Goal: Task Accomplishment & Management: Use online tool/utility

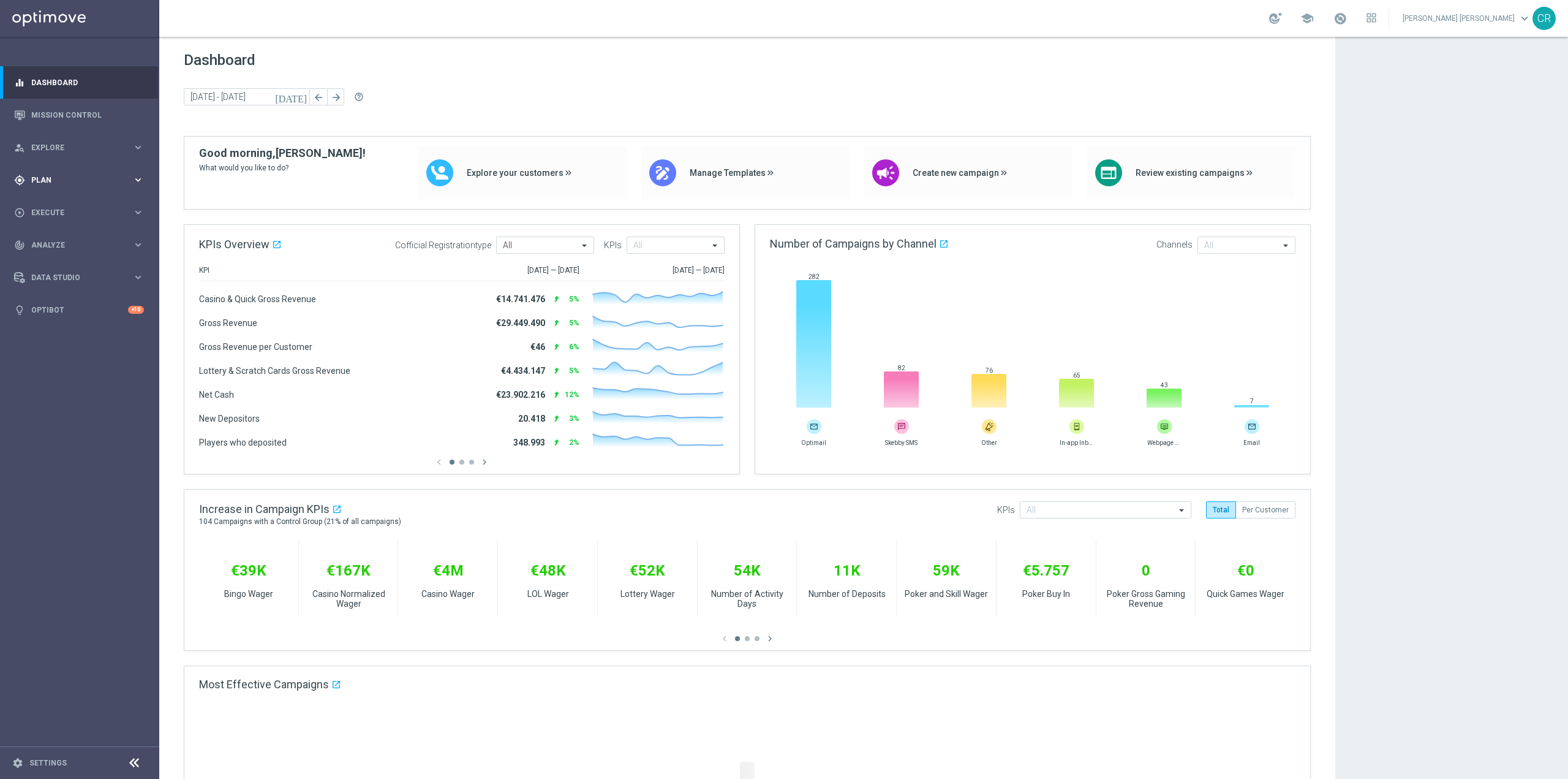
click at [58, 172] on div "gps_fixed Plan keyboard_arrow_right" at bounding box center [79, 180] width 158 height 33
click at [62, 242] on span "Templates" at bounding box center [76, 242] width 87 height 8
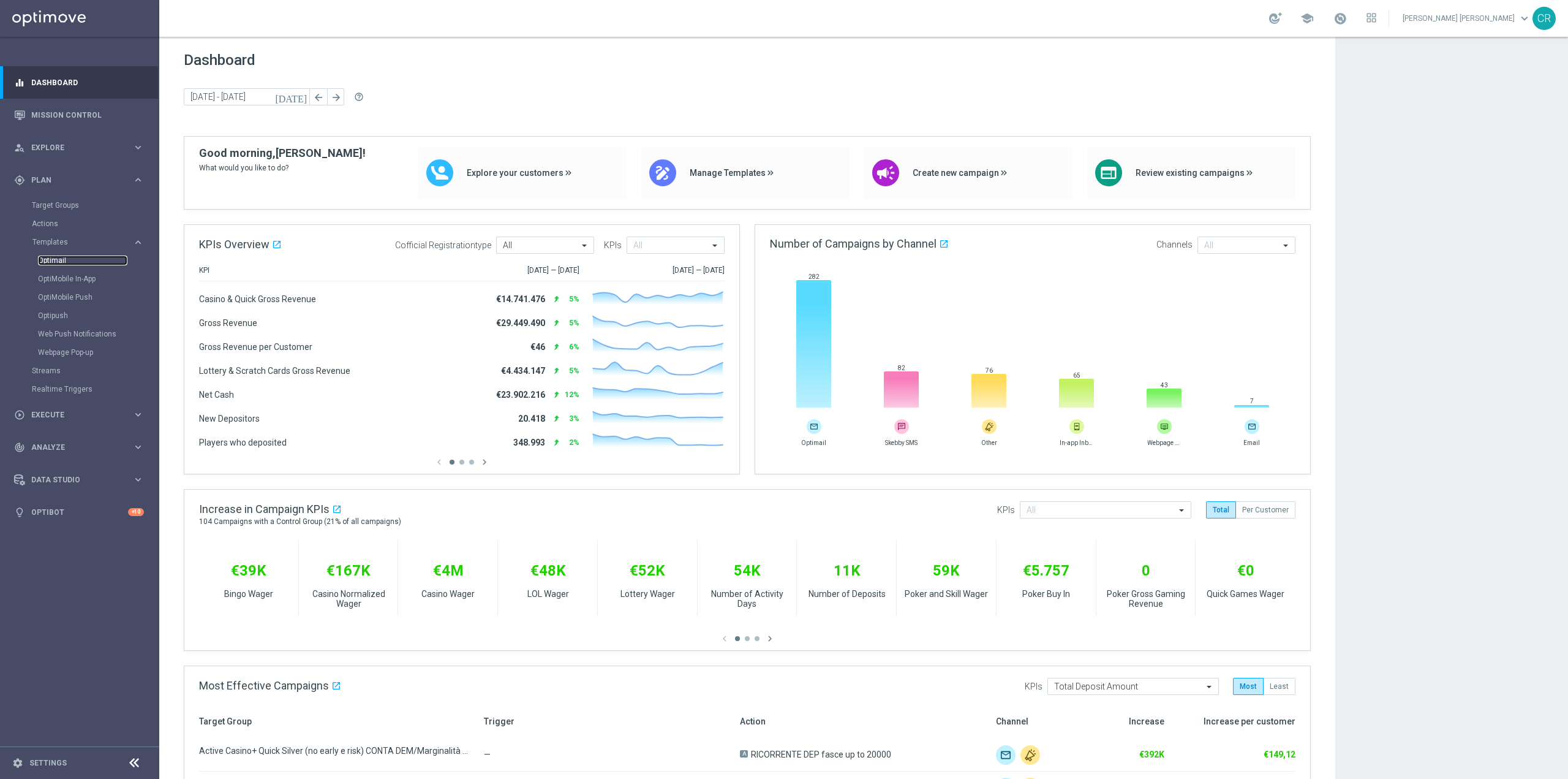
click at [61, 260] on link "Optimail" at bounding box center [82, 261] width 89 height 9
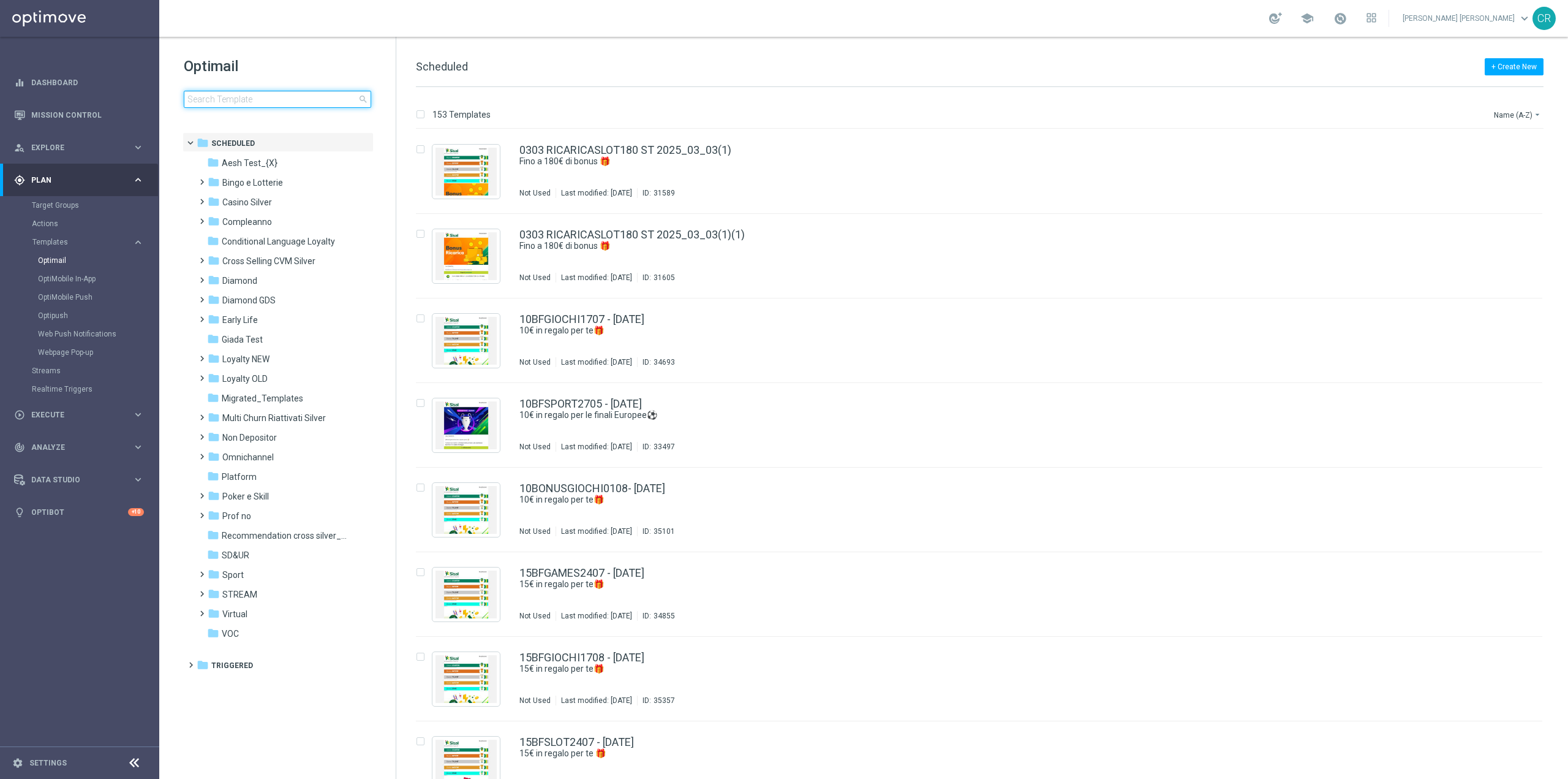
click at [323, 103] on input at bounding box center [277, 99] width 187 height 17
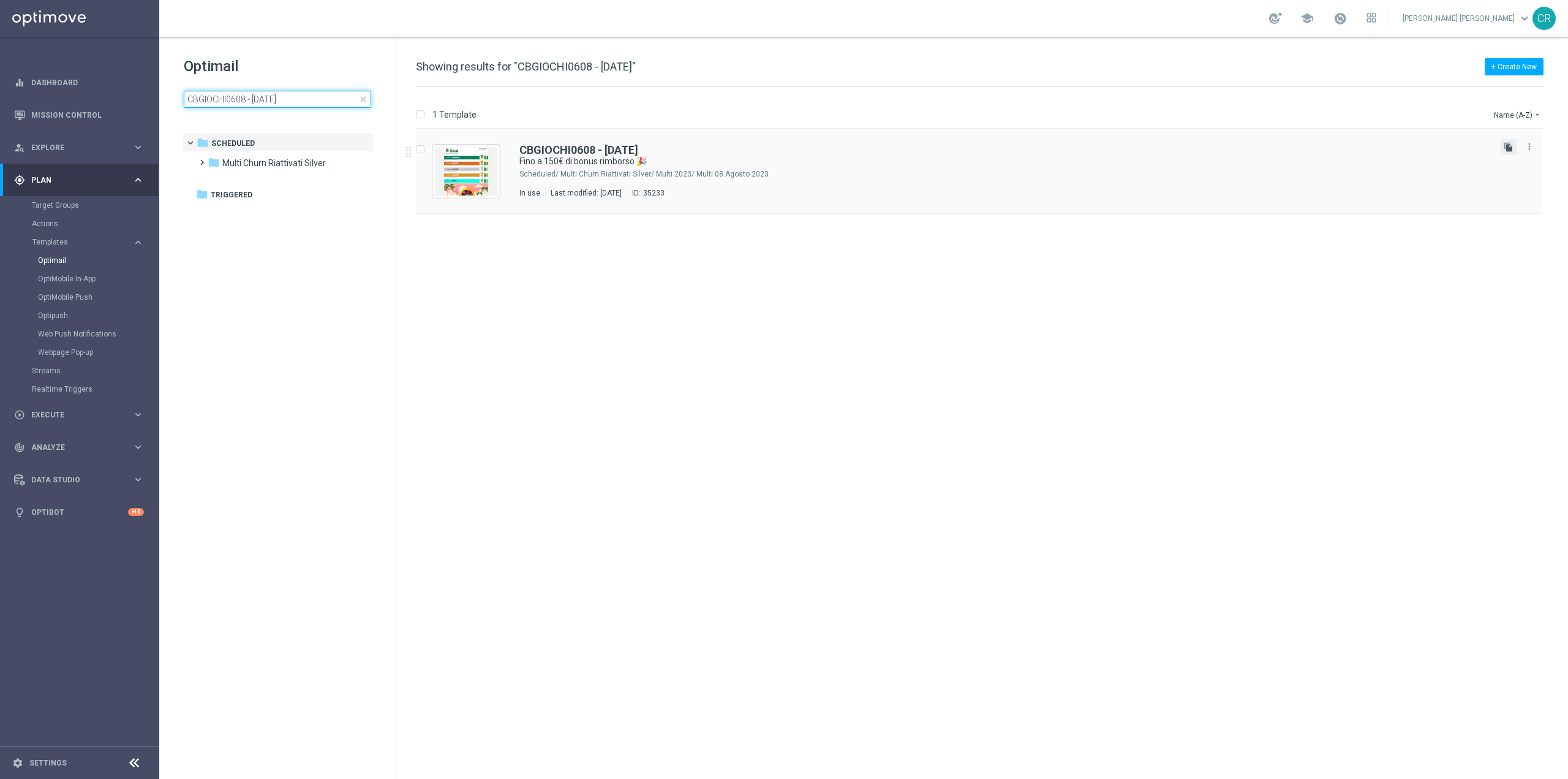
type input "CBGIOCHI0608 - [DATE]"
click at [1505, 151] on icon "file_copy" at bounding box center [1509, 147] width 9 height 9
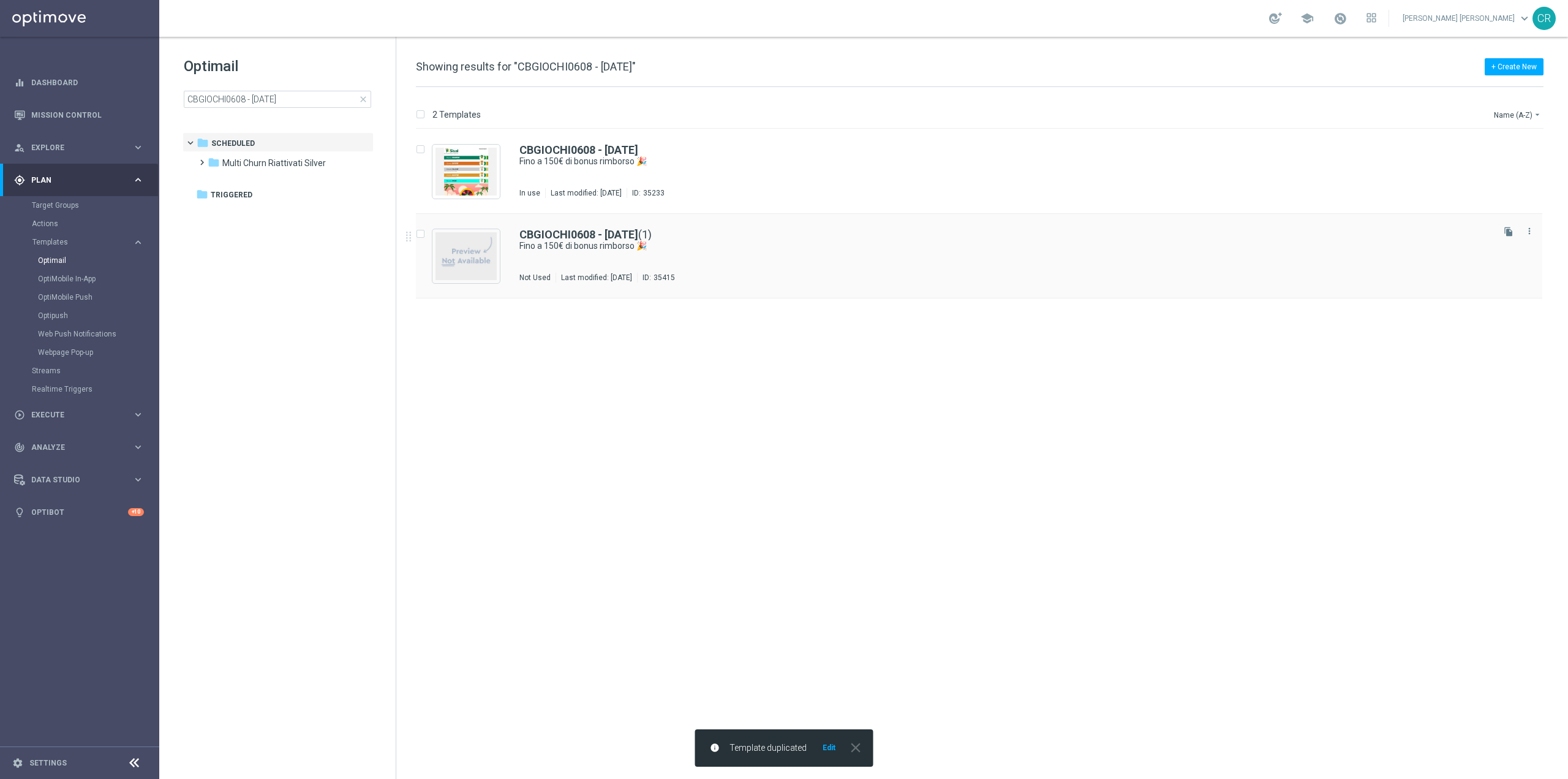
click at [811, 278] on div "Not Used Last modified: [DATE] ID: 35415" at bounding box center [1005, 278] width 972 height 9
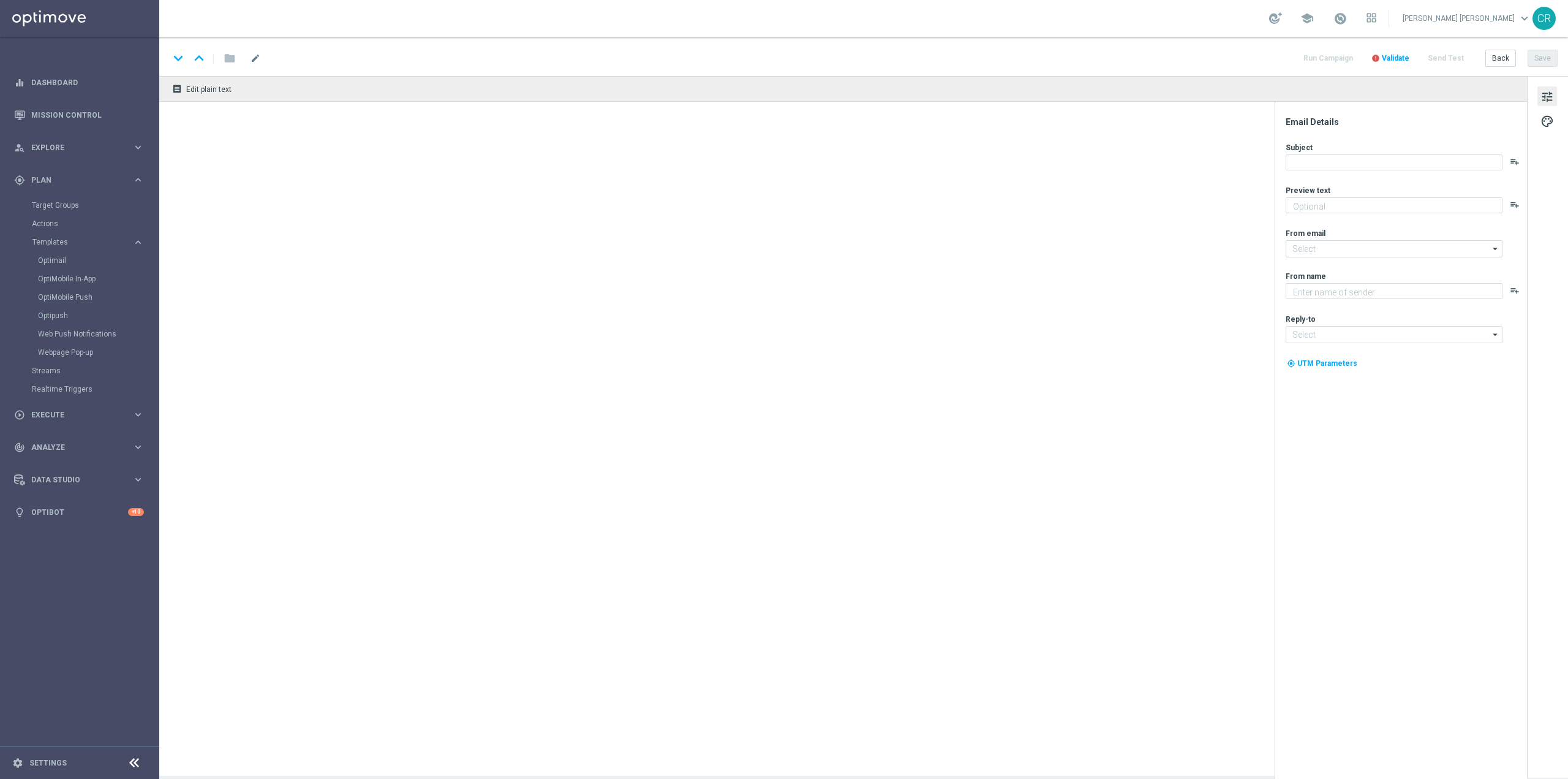
type textarea "Curioso di saperne di più?"
type input "[EMAIL_ADDRESS][DOMAIN_NAME]"
type textarea "Sisal"
type input "[EMAIL_ADDRESS][DOMAIN_NAME]"
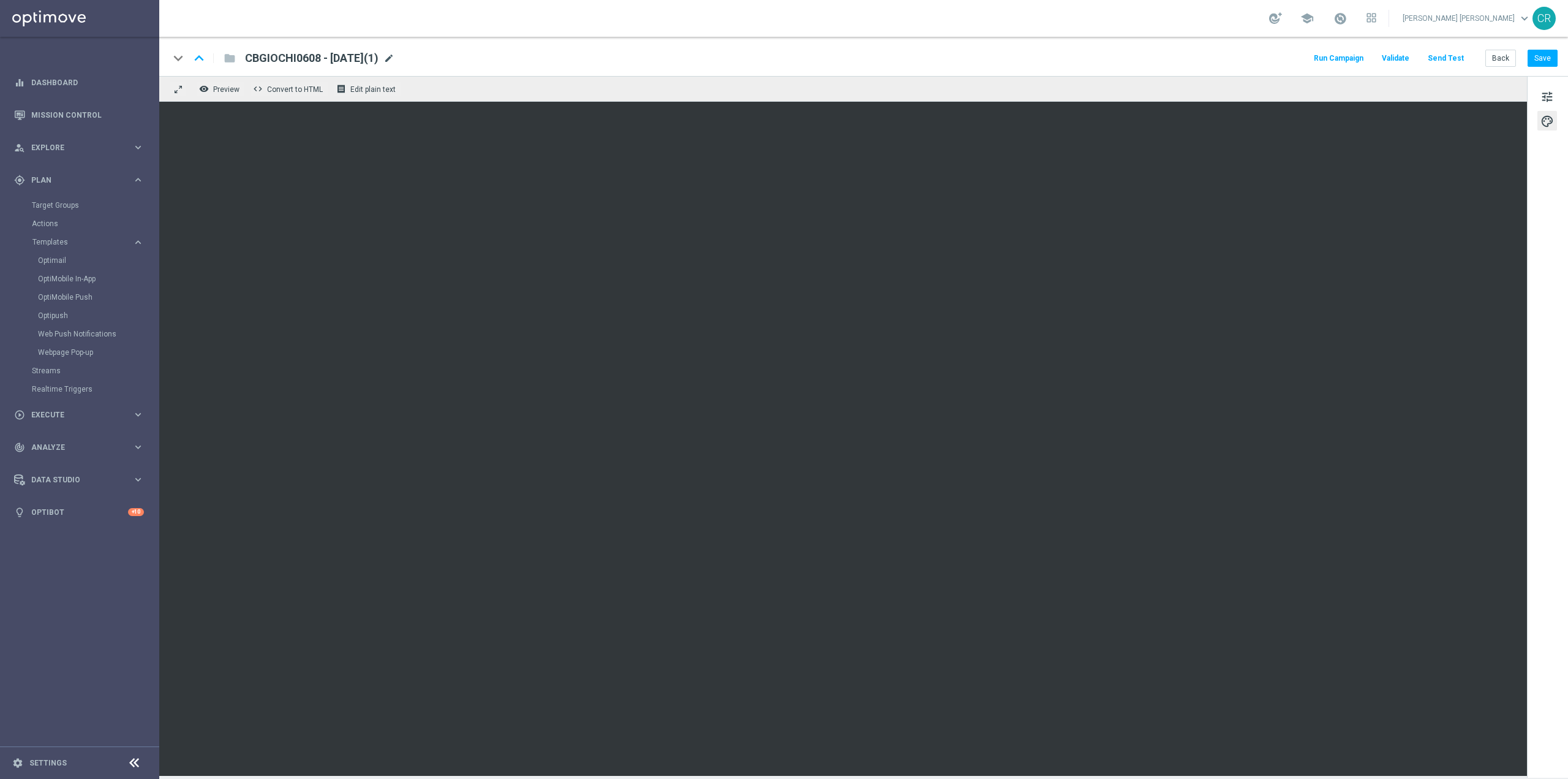
click at [394, 59] on span "mode_edit" at bounding box center [389, 58] width 11 height 11
drag, startPoint x: 309, startPoint y: 57, endPoint x: 66, endPoint y: 59, distance: 243.0
click at [66, 59] on main "equalizer Dashboard Mission Control" at bounding box center [784, 390] width 1568 height 779
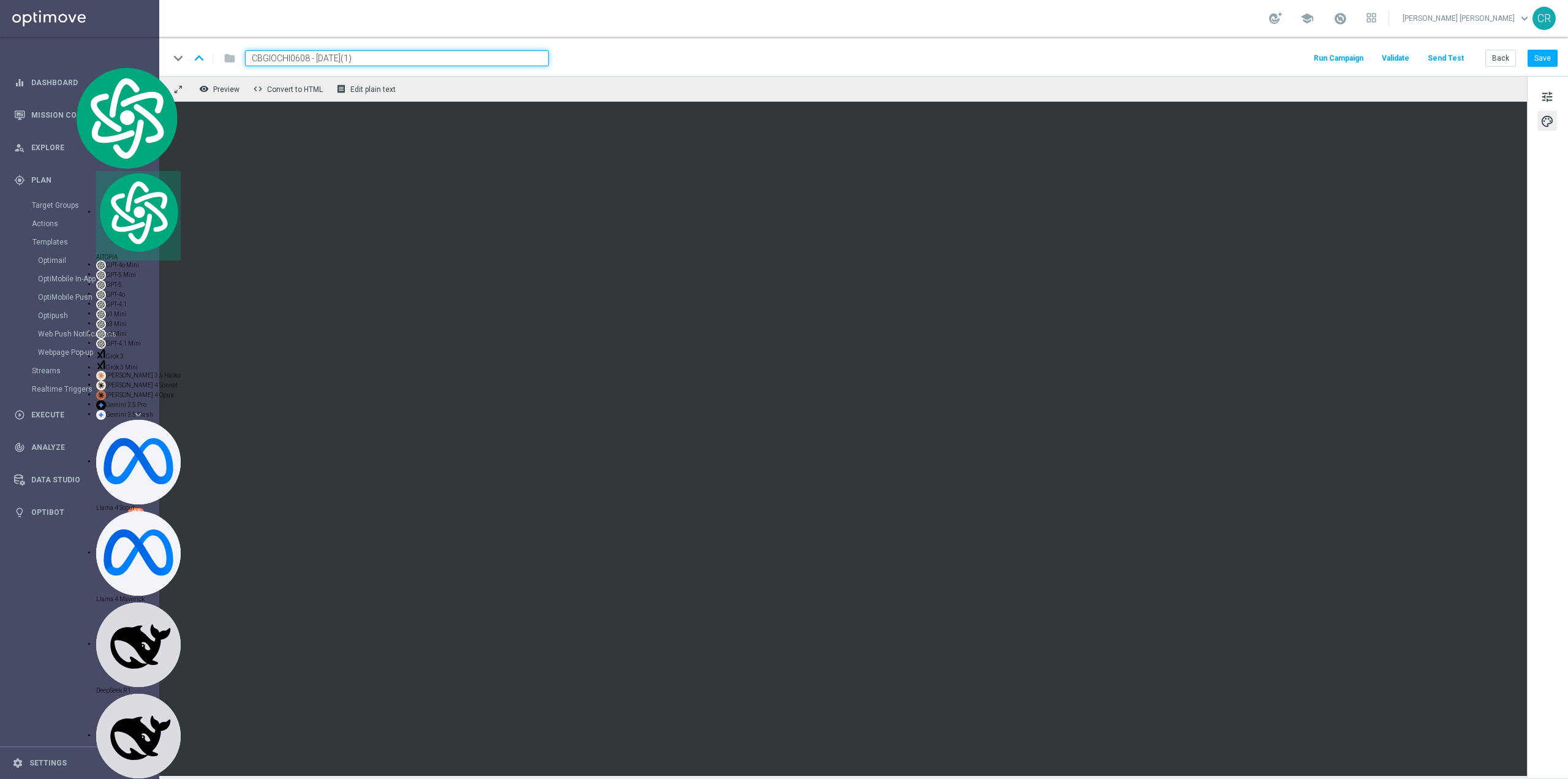
paste input "130825"
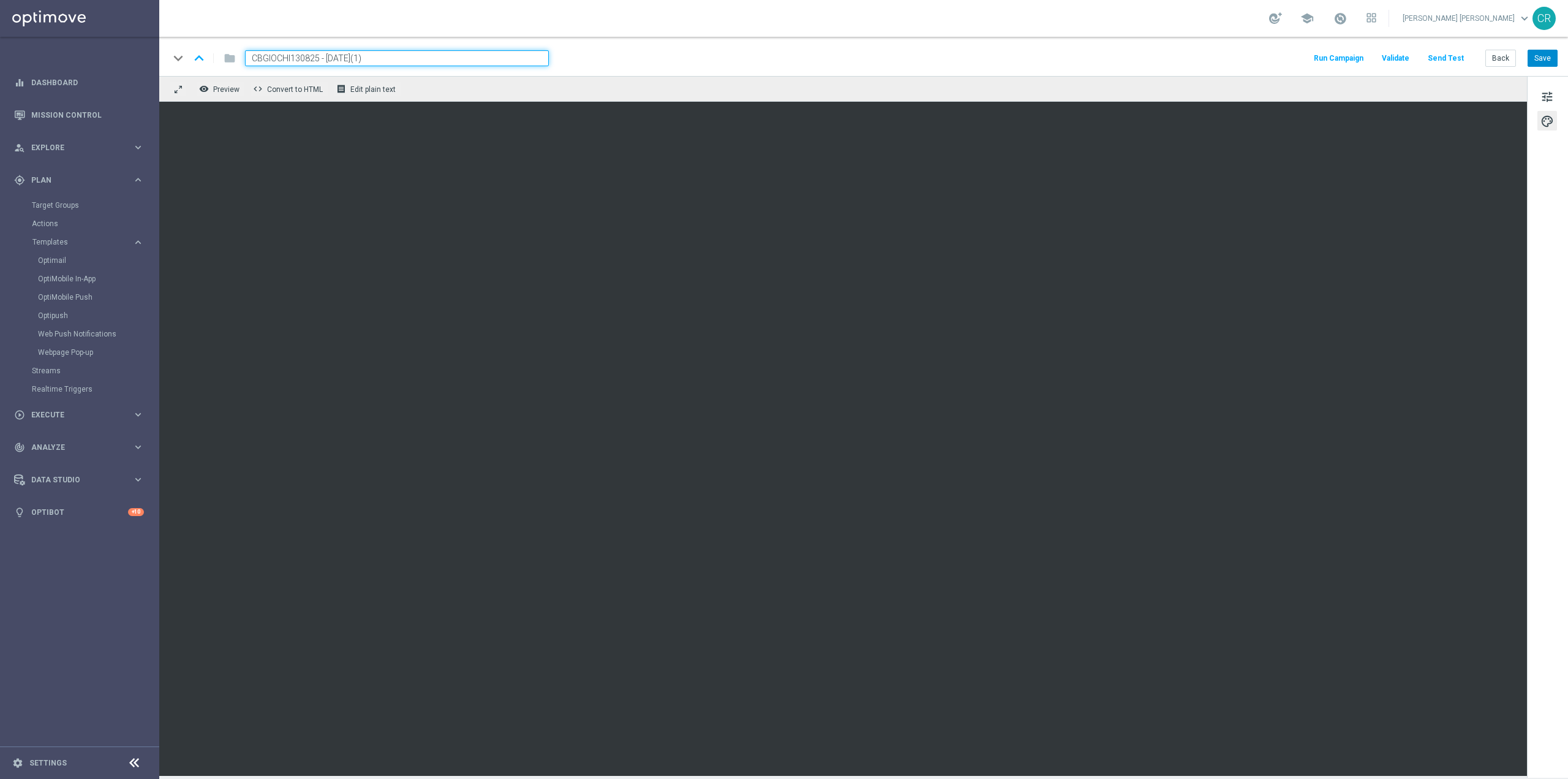
type input "CBGIOCHI130825 - [DATE](1)"
click at [1544, 54] on button "Save" at bounding box center [1543, 58] width 30 height 17
click at [1544, 94] on span "tune" at bounding box center [1547, 96] width 13 height 16
click at [388, 61] on input "CBGIOCHI130825 - [DATE](1)" at bounding box center [397, 57] width 304 height 16
type input "CBGIOCHI130825 - [DATE]"
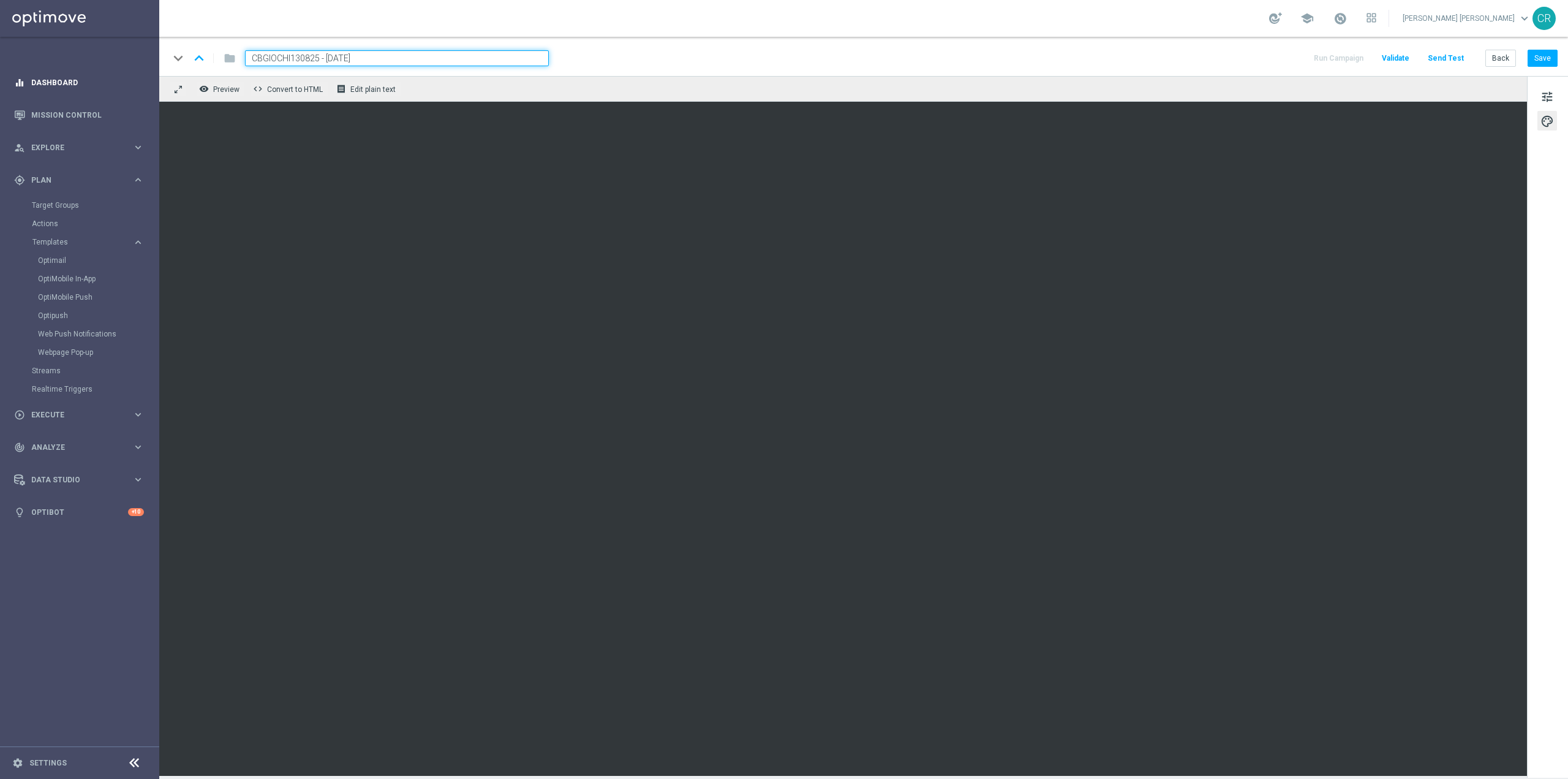
drag, startPoint x: 418, startPoint y: 56, endPoint x: 0, endPoint y: 94, distance: 419.7
click at [0, 94] on main "equalizer Dashboard Mission Control" at bounding box center [784, 390] width 1568 height 779
click at [1366, 15] on div "school" at bounding box center [1323, 18] width 107 height 21
click at [1347, 22] on span at bounding box center [1340, 18] width 13 height 13
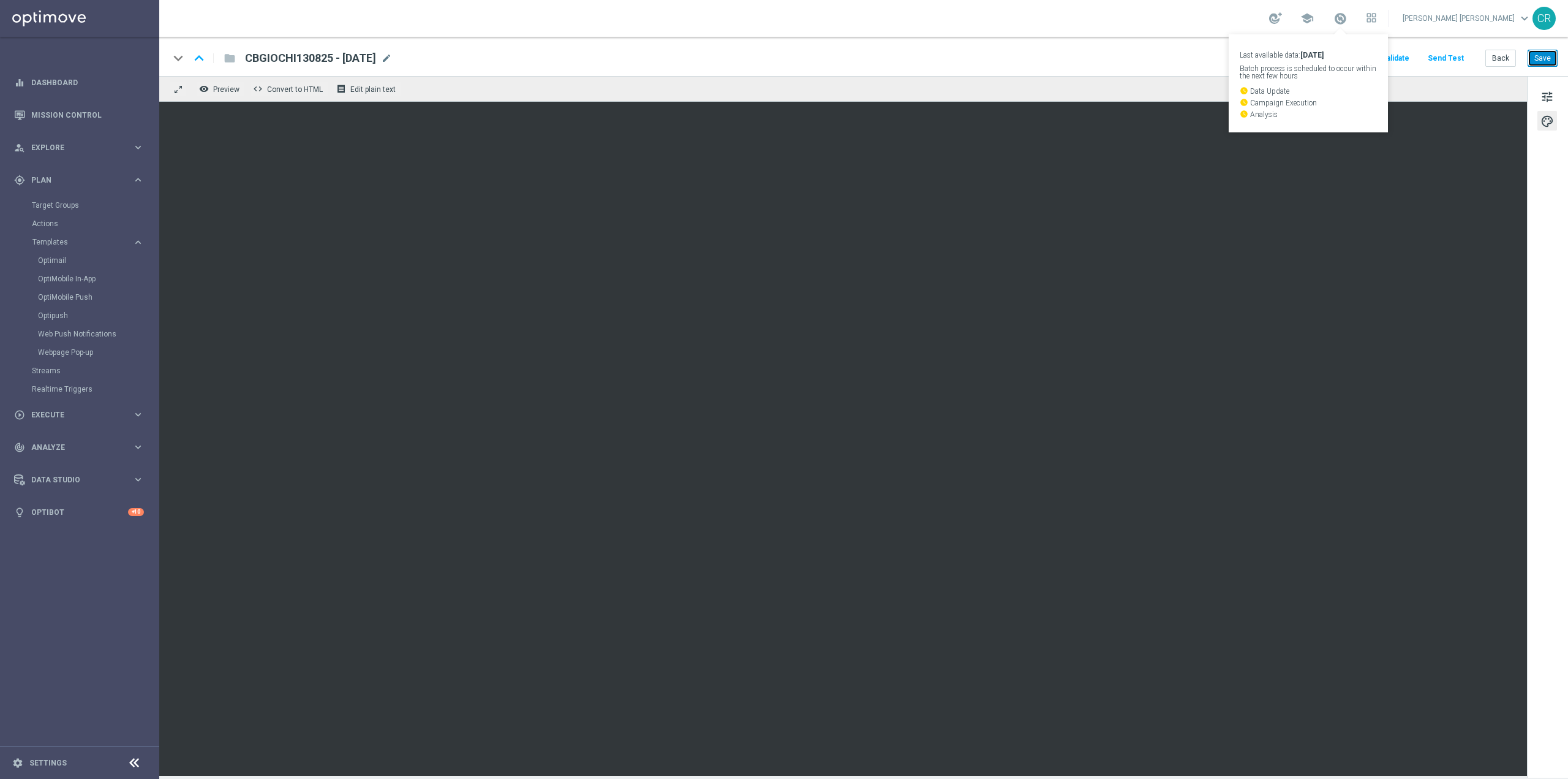
click at [1538, 56] on button "Save" at bounding box center [1543, 58] width 30 height 17
click at [1542, 64] on button "Save" at bounding box center [1543, 58] width 30 height 17
click at [66, 256] on link "Optimail" at bounding box center [82, 261] width 89 height 9
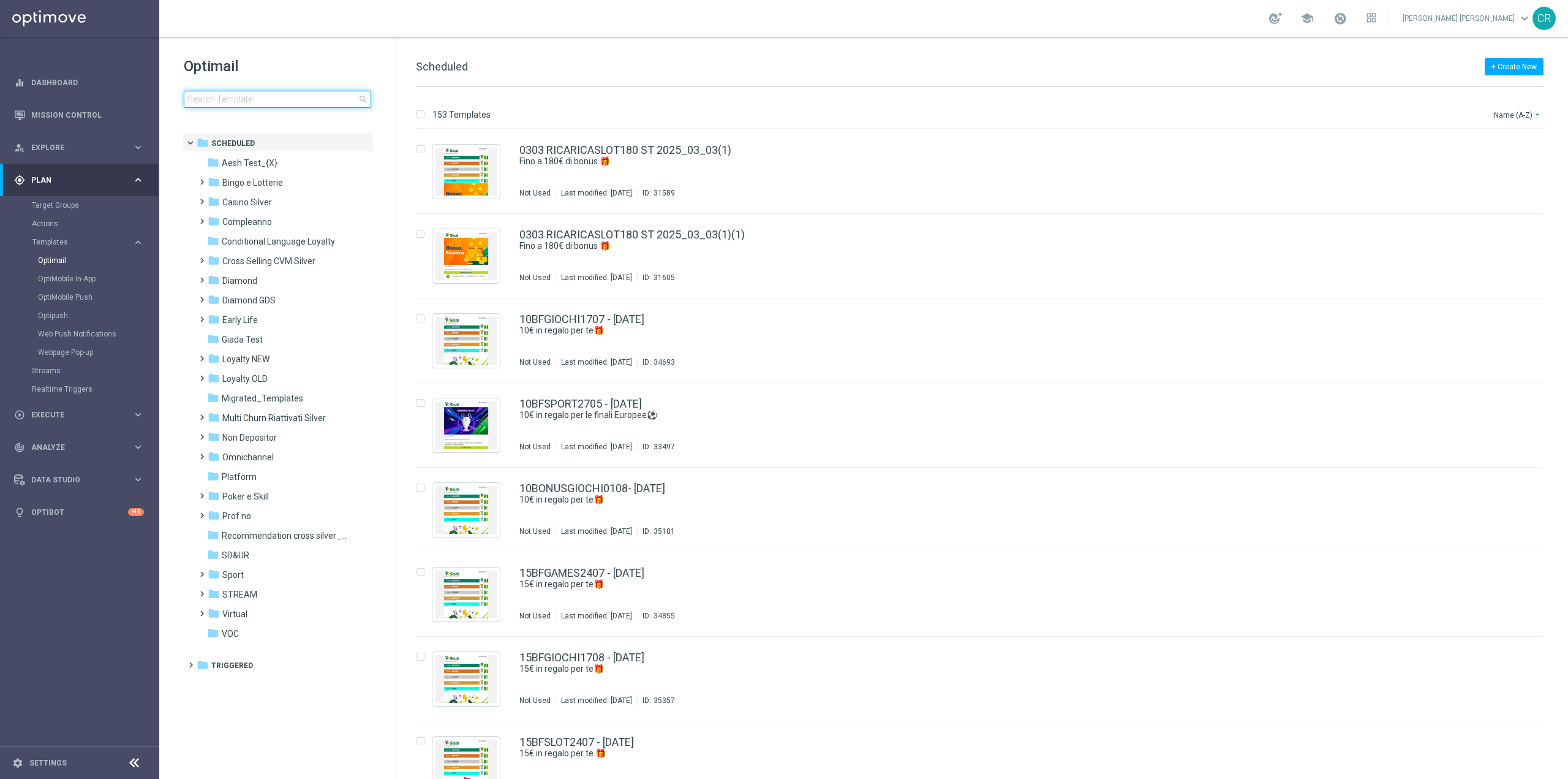
click at [285, 104] on input at bounding box center [277, 99] width 187 height 17
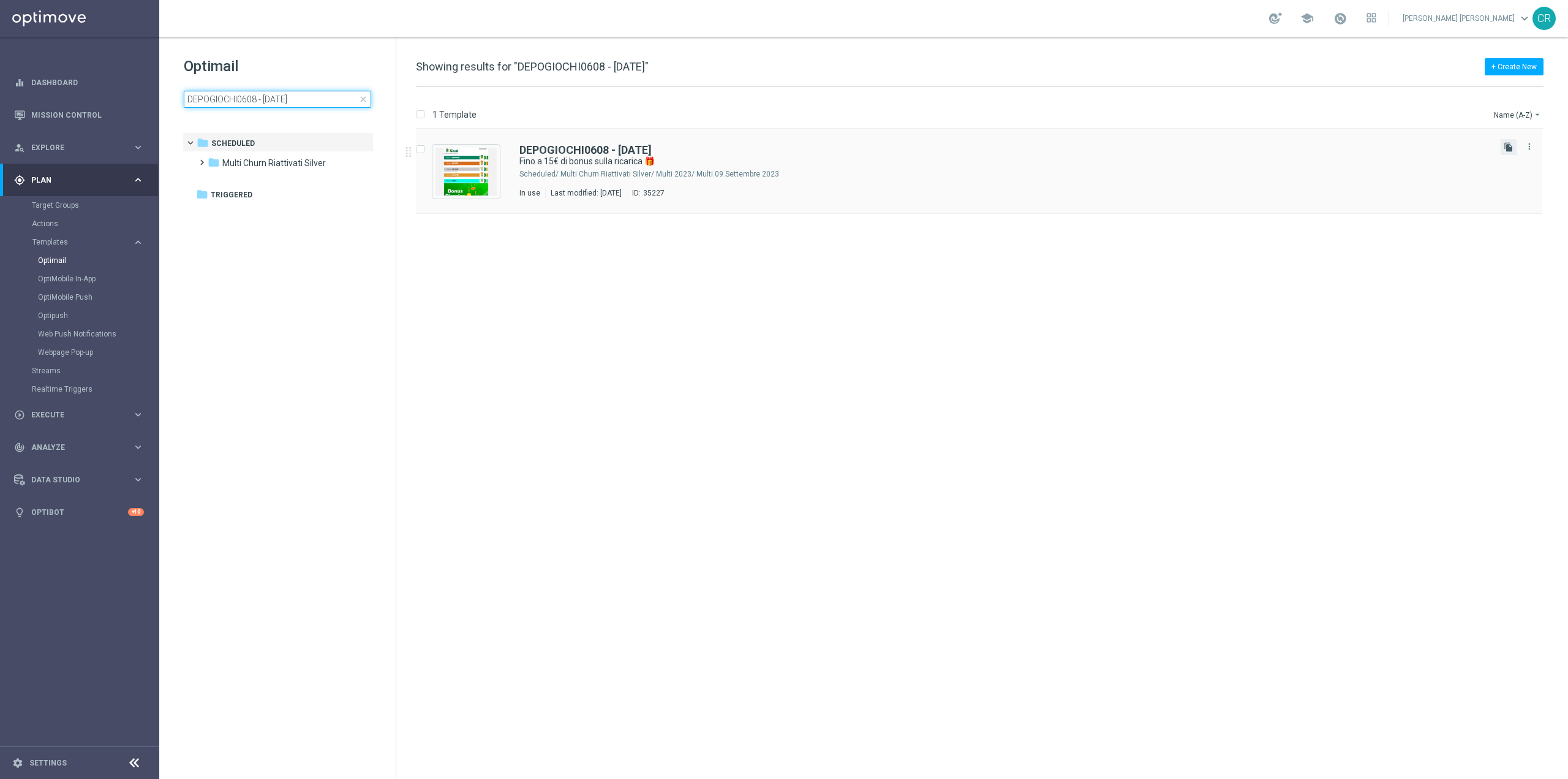
type input "DEPOGIOCHI0608 - [DATE]"
click at [1507, 150] on icon "file_copy" at bounding box center [1509, 147] width 9 height 9
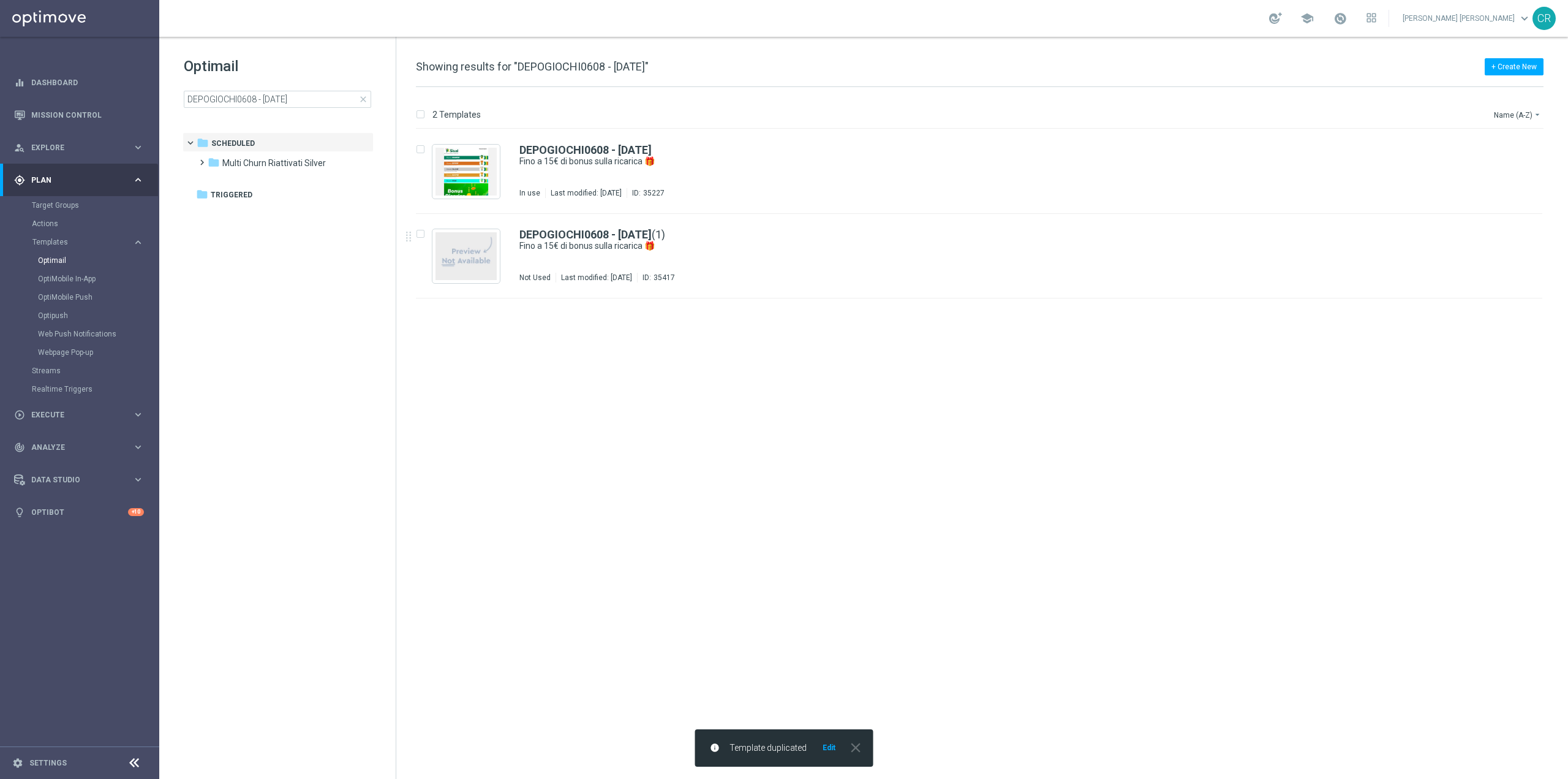
click at [977, 254] on div "DEPOGIOCHI0608 - [DATE] (1) Fino a 15€ di bonus sulla ricarica 🎁 Not Used Last …" at bounding box center [1005, 256] width 972 height 54
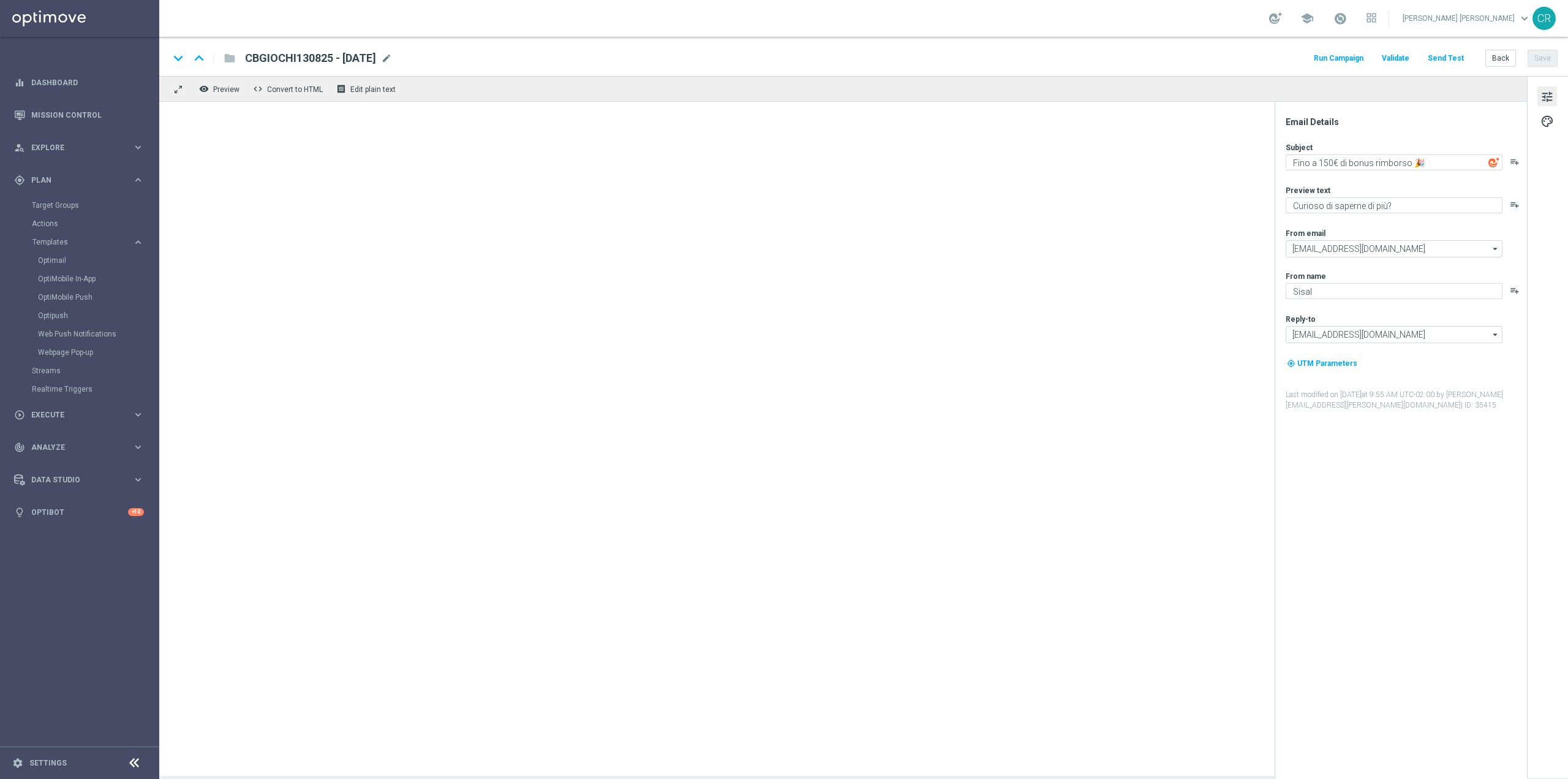
type textarea "Fino a 15€ di bonus sulla ricarica 🎁"
type textarea "Scopri la nuova promozione 🎯"
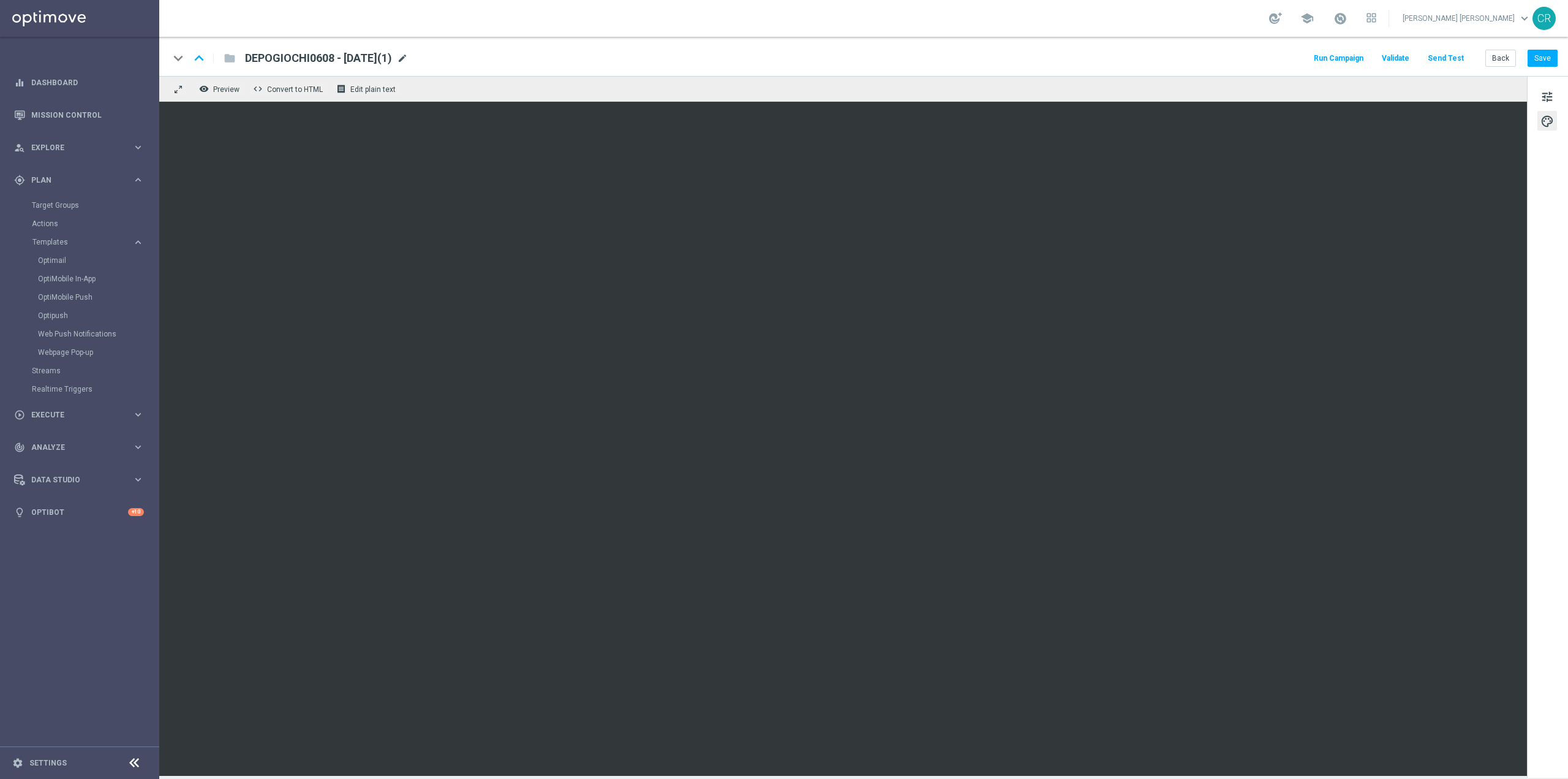
click at [408, 60] on span "mode_edit" at bounding box center [403, 58] width 11 height 11
drag, startPoint x: 319, startPoint y: 58, endPoint x: 148, endPoint y: 68, distance: 171.3
click at [150, 67] on main "equalizer Dashboard Mission Control" at bounding box center [784, 390] width 1568 height 779
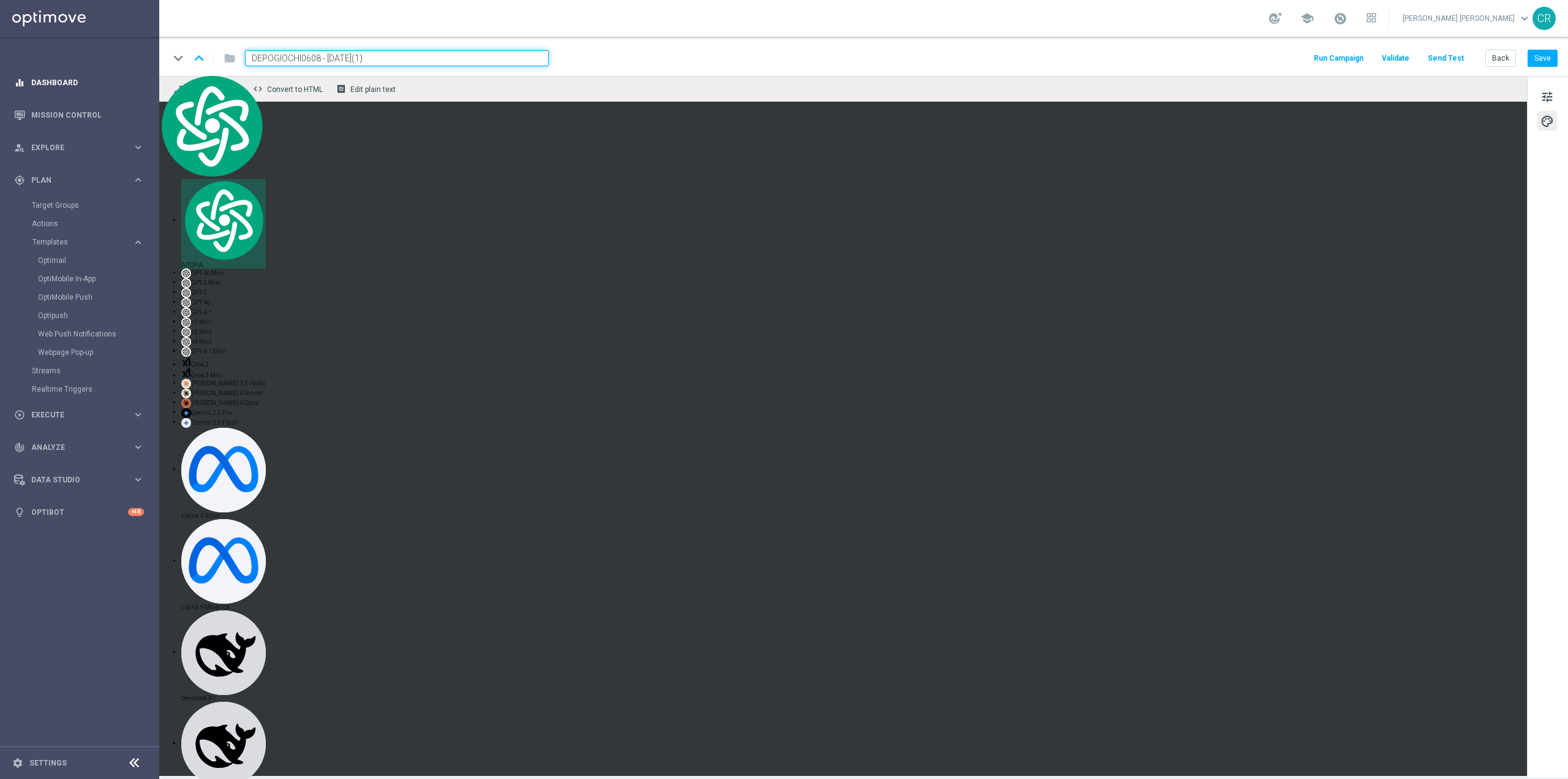
paste input "RICASPORT130825"
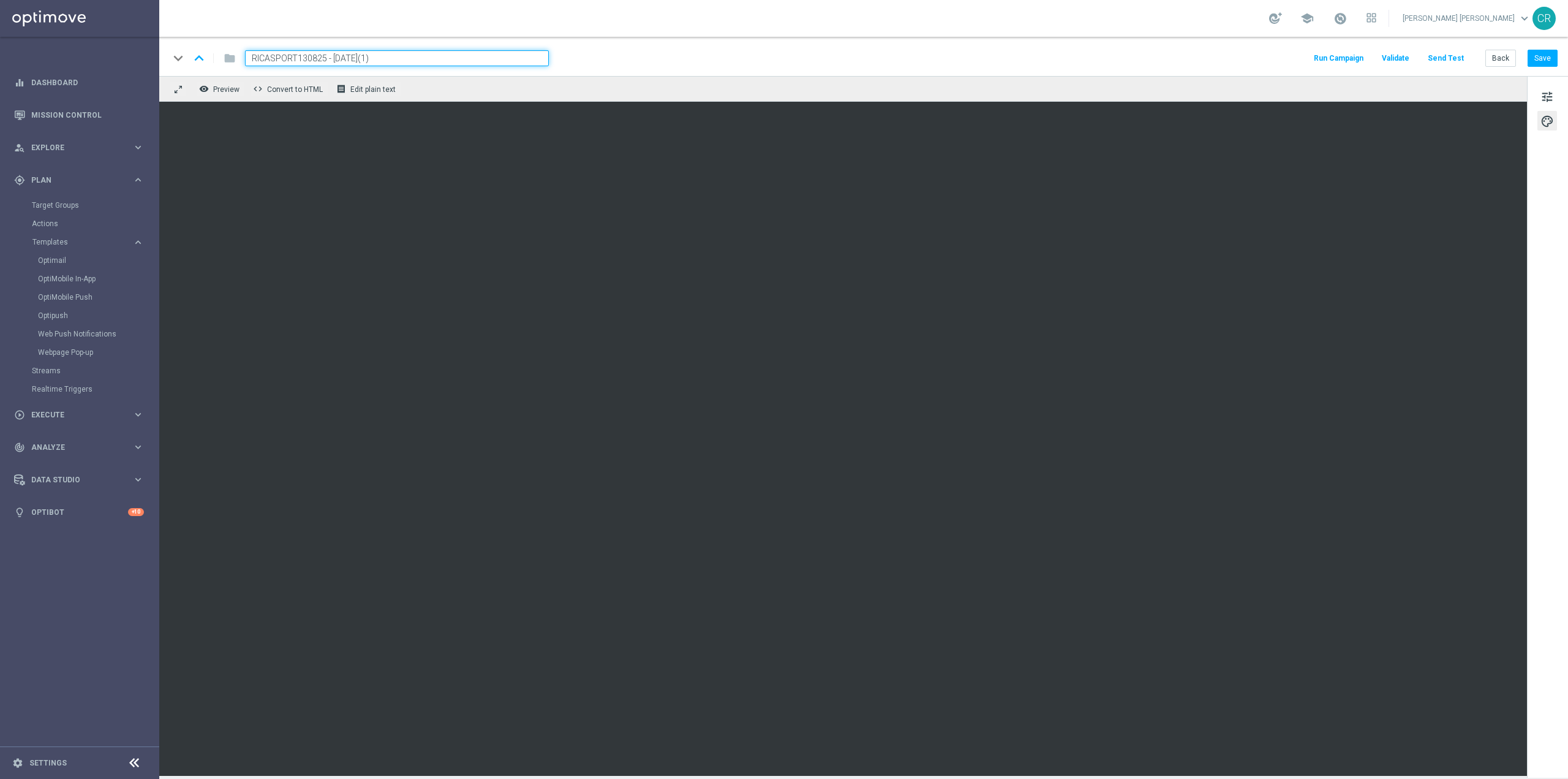
click at [391, 57] on input "RICASPORT130825 - [DATE](1)" at bounding box center [397, 57] width 304 height 16
type input "RICASPORT130825 - [DATE]"
click at [1544, 62] on button "Save" at bounding box center [1543, 58] width 30 height 17
click at [1546, 96] on span "tune" at bounding box center [1547, 96] width 13 height 16
click at [1544, 100] on span "tune" at bounding box center [1547, 96] width 13 height 16
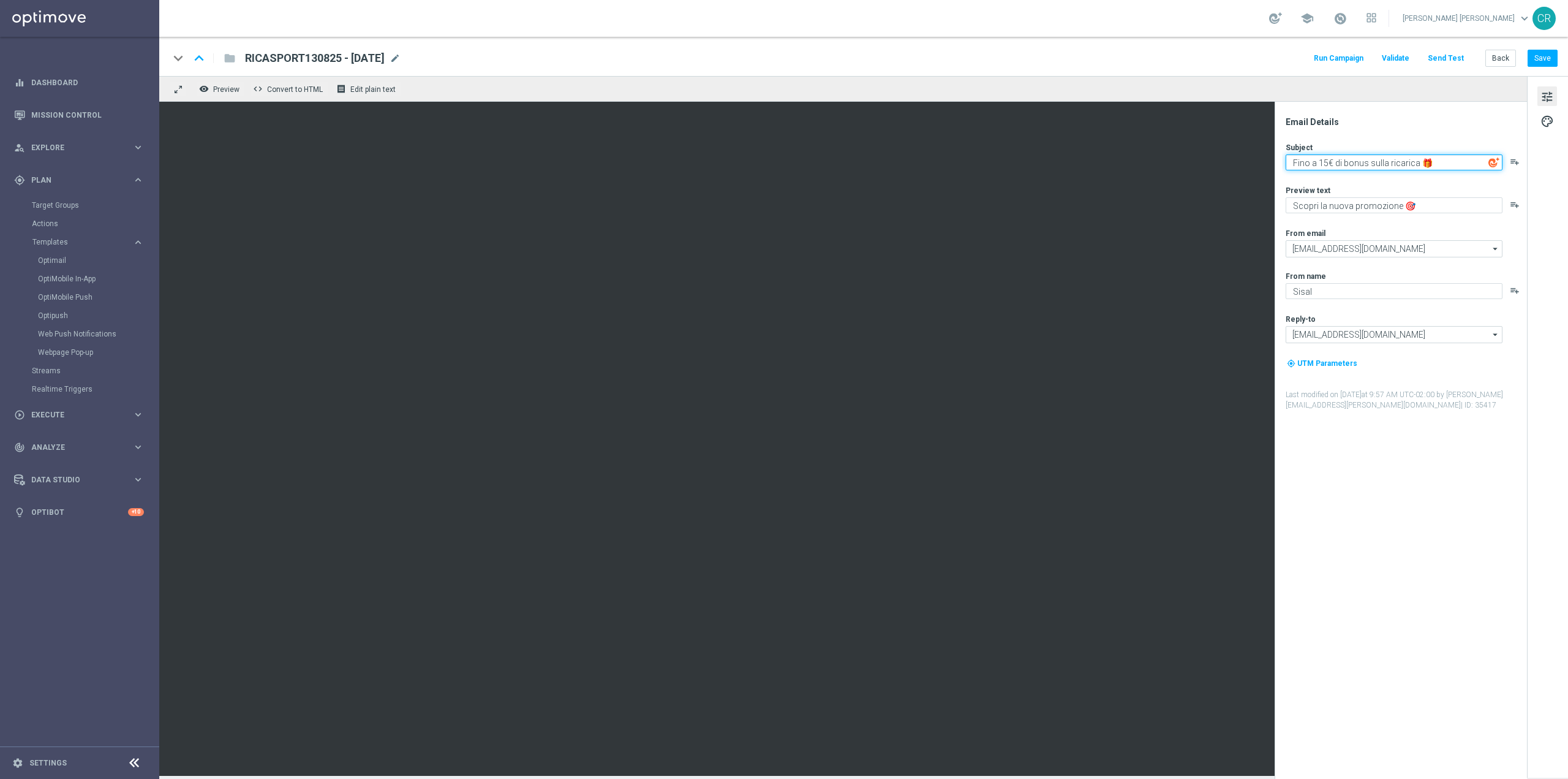
click at [1325, 159] on textarea "Fino a 15€ di bonus sulla ricarica 🎁" at bounding box center [1394, 162] width 217 height 16
type textarea "Fino a 20€ di bonus sulla ricarica 🎁"
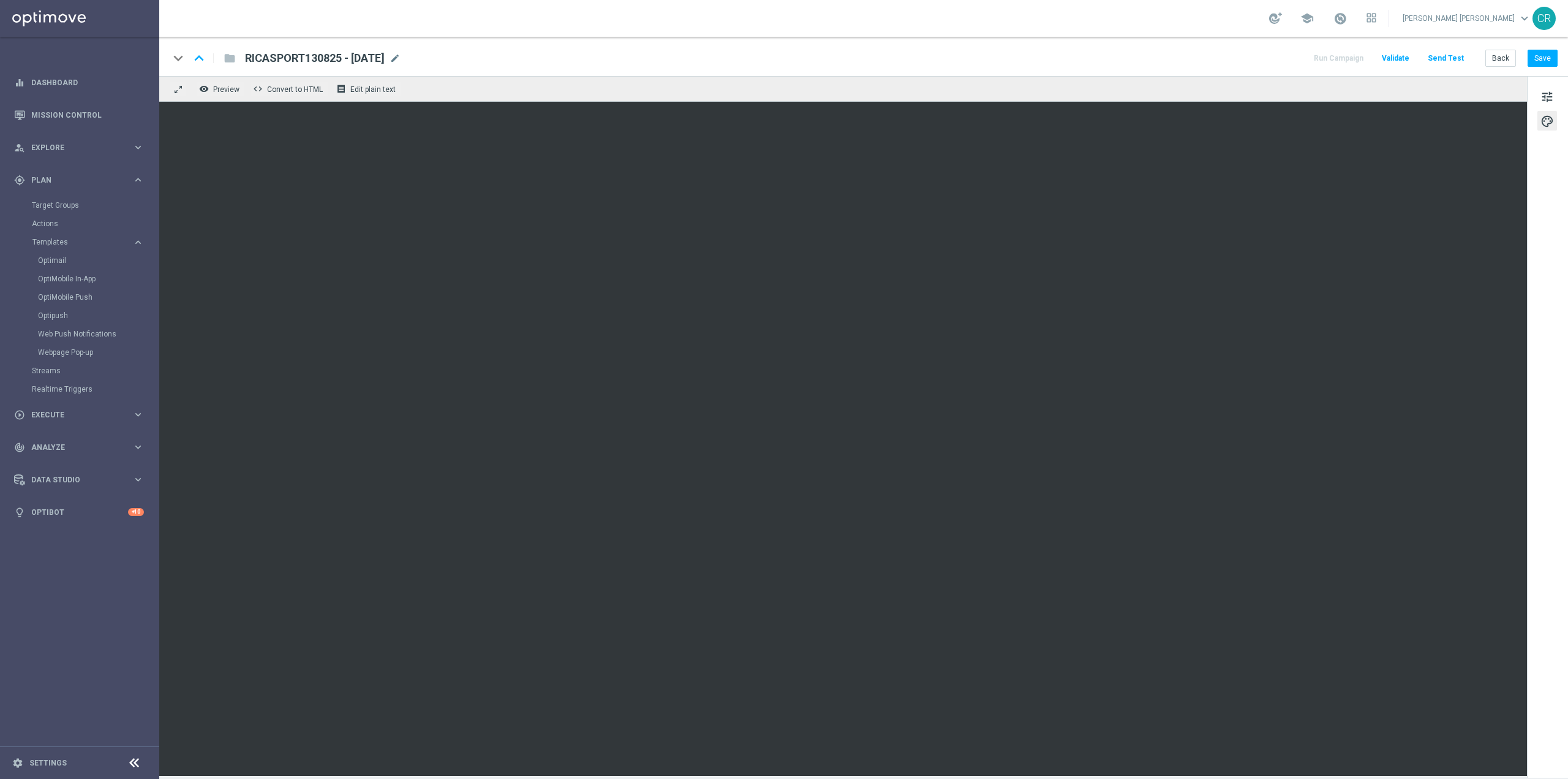
click at [385, 56] on span "RICASPORT130825 - [DATE]" at bounding box center [315, 58] width 139 height 15
type textarea "8-17"
drag, startPoint x: 409, startPoint y: 56, endPoint x: 0, endPoint y: 58, distance: 409.0
click at [0, 58] on main "equalizer Dashboard Mission Control" at bounding box center [784, 390] width 1568 height 779
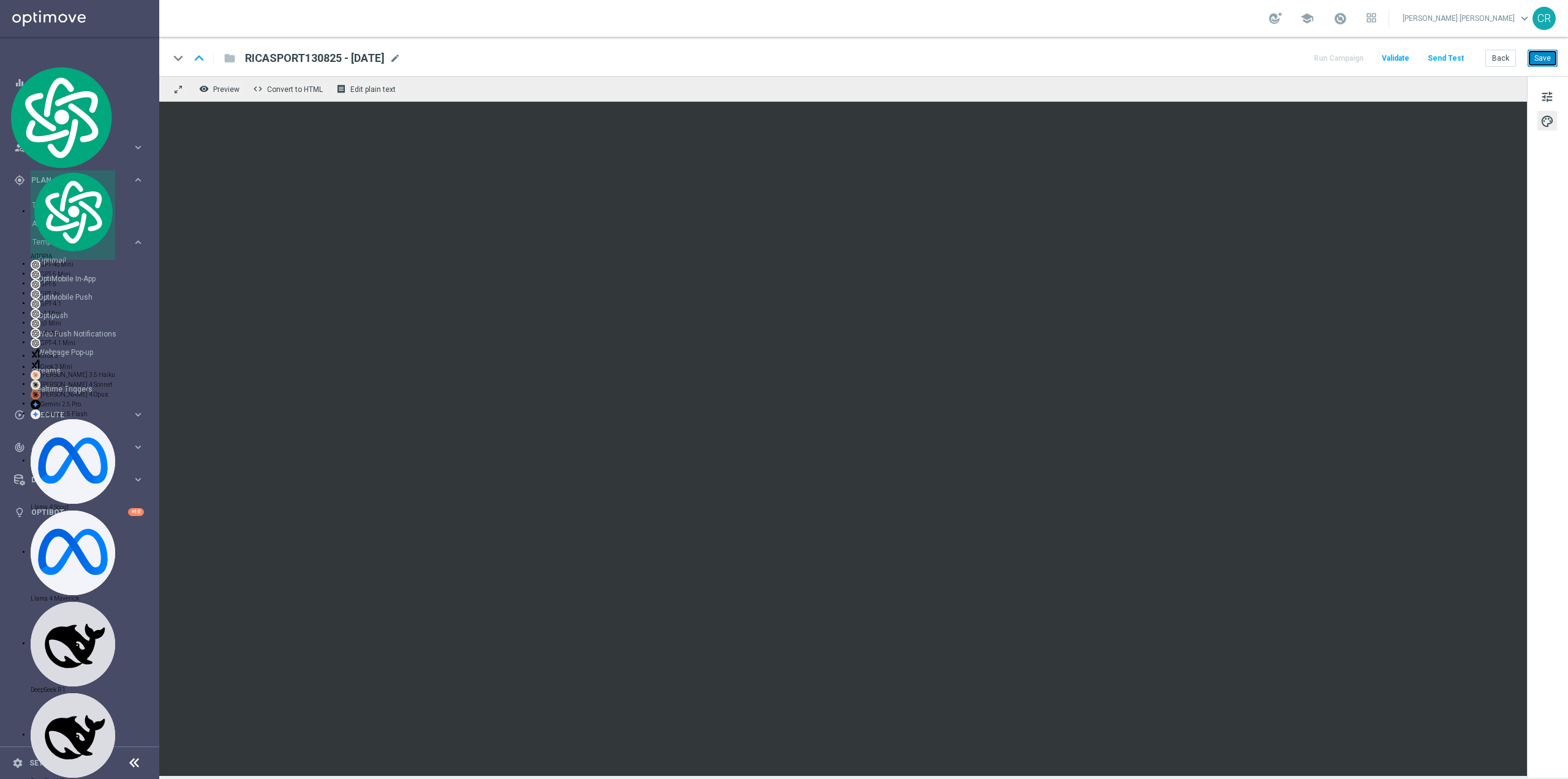
click at [1542, 57] on button "Save" at bounding box center [1543, 58] width 30 height 17
